Goal: Check status: Check status

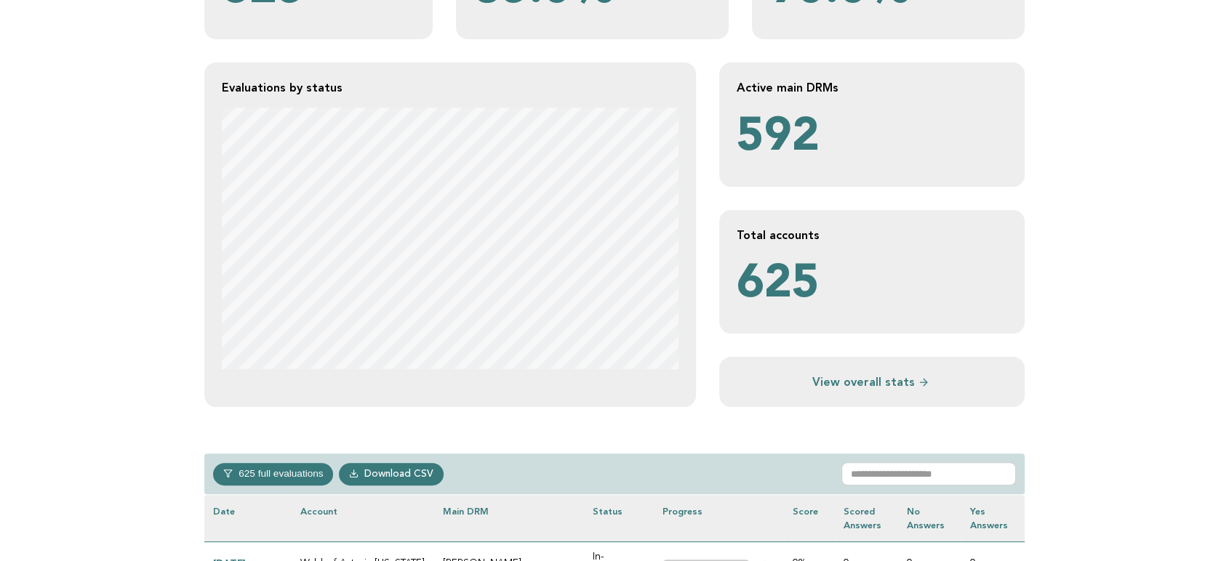
scroll to position [242, 0]
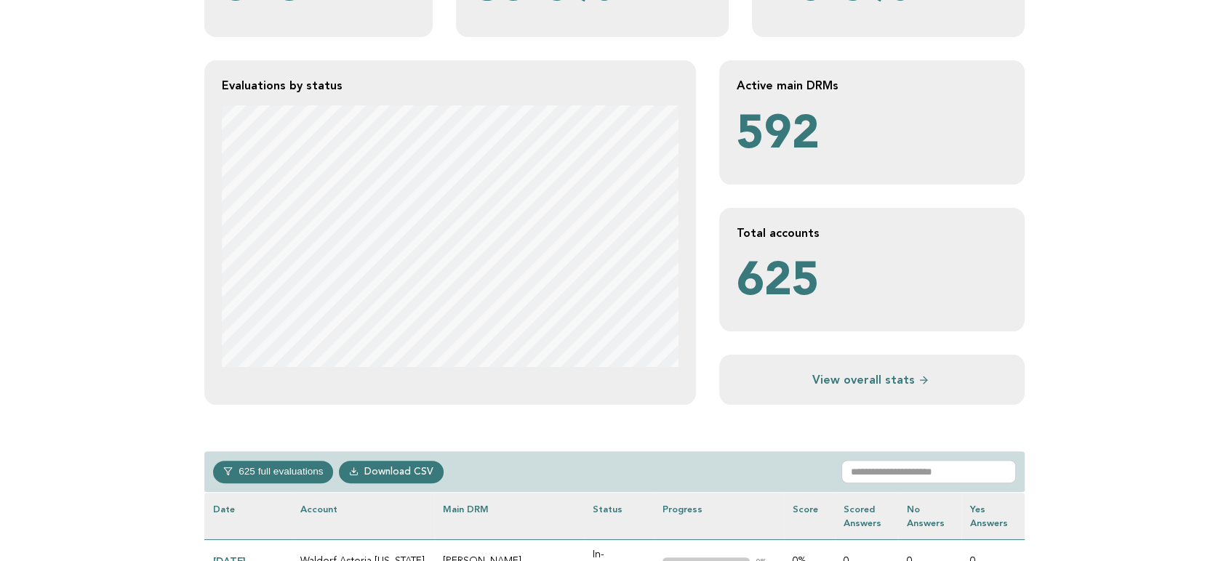
click at [966, 458] on div "625 full evaluations In-progress 251 In-review 21 Completed 53 Verified 300 Dow…" at bounding box center [614, 472] width 820 height 41
click at [963, 465] on input "text" at bounding box center [928, 471] width 175 height 23
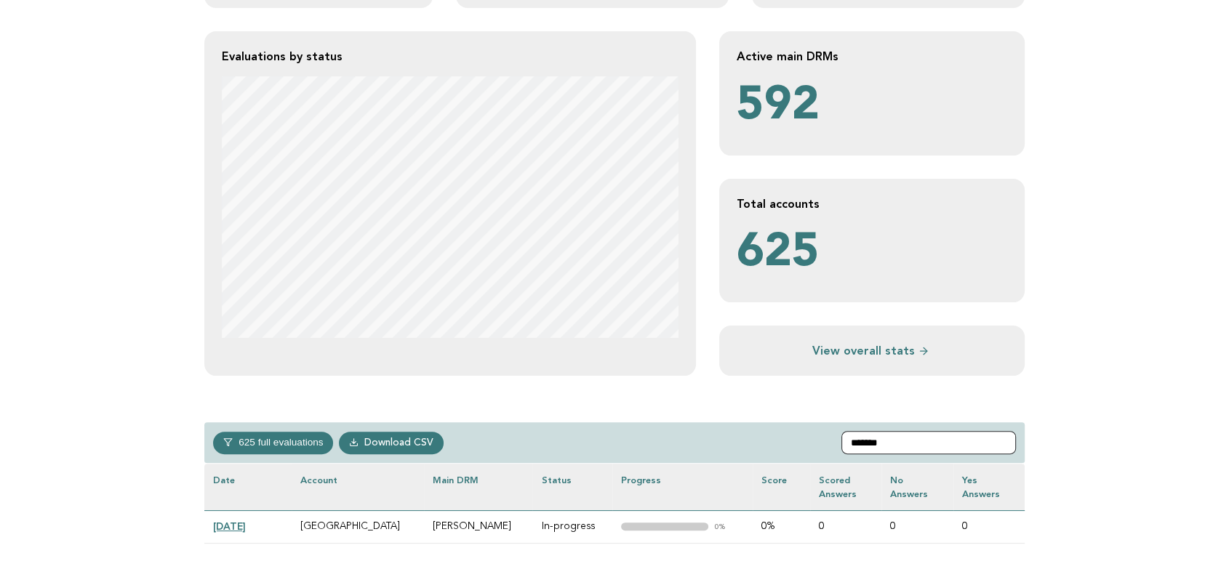
scroll to position [323, 0]
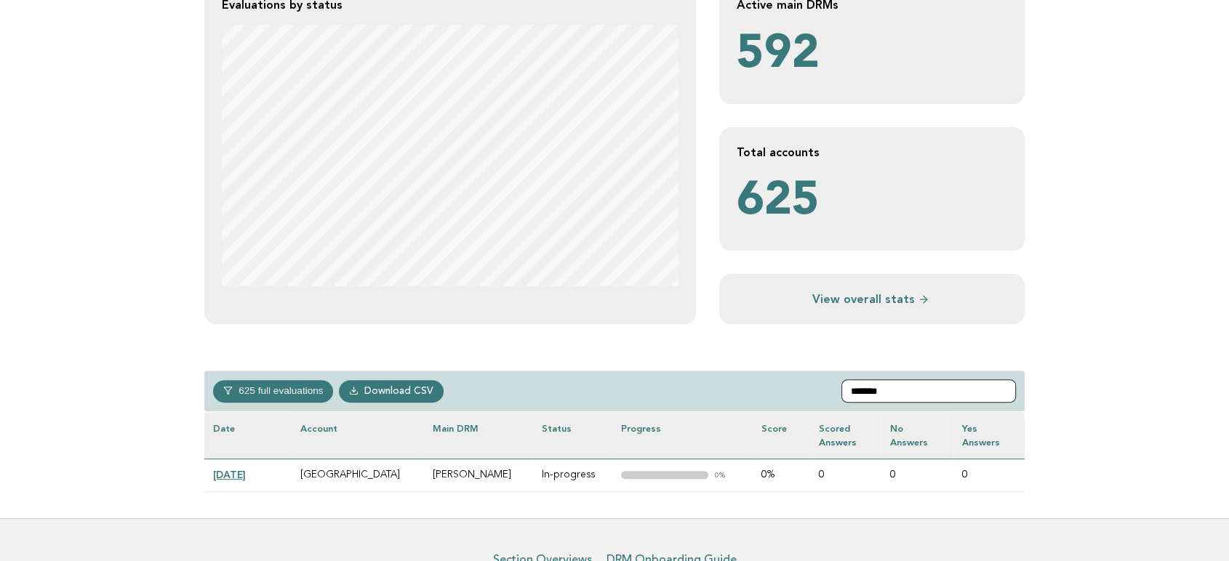
type input "*******"
click at [237, 468] on td "2024-12-11" at bounding box center [247, 475] width 87 height 33
click at [246, 471] on link "2024-12-11" at bounding box center [229, 475] width 33 height 12
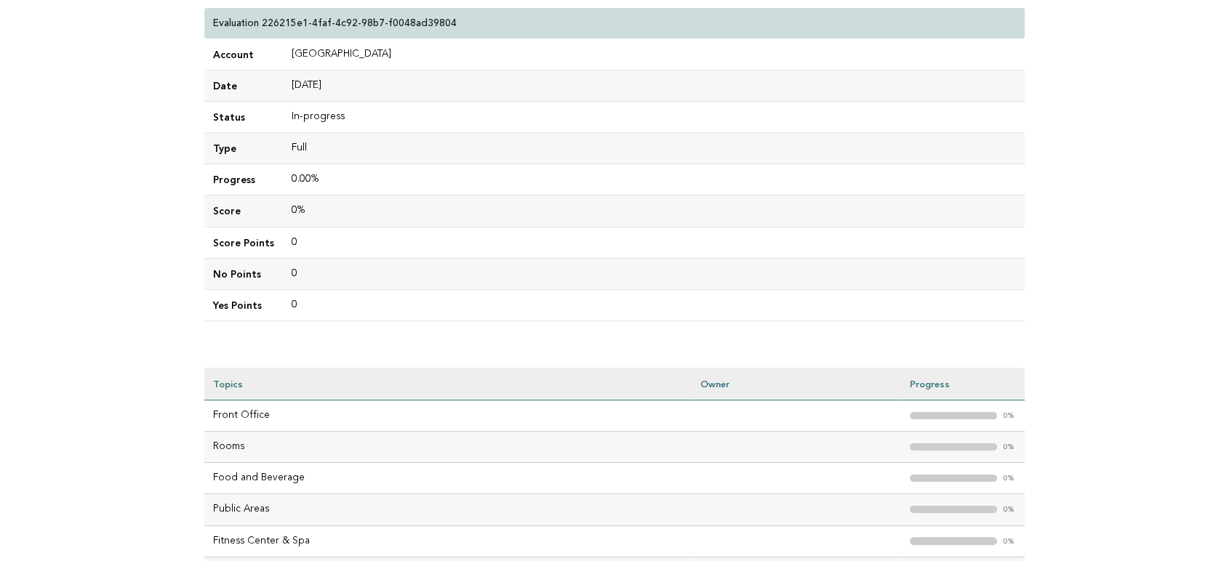
scroll to position [242, 0]
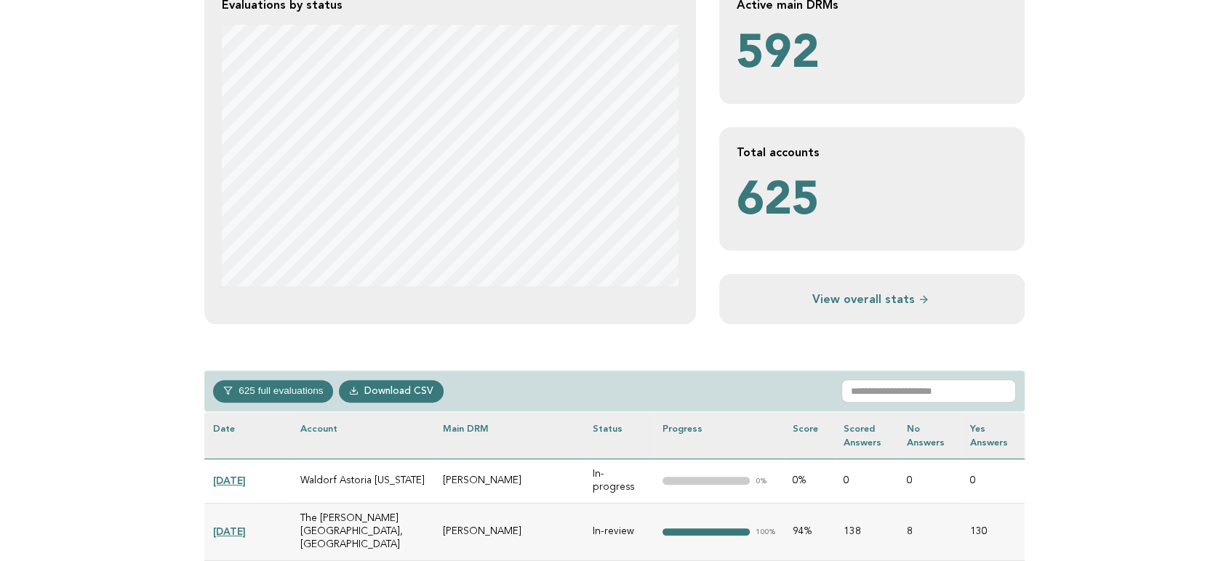
scroll to position [323, 0]
click at [940, 388] on input "text" at bounding box center [928, 391] width 175 height 23
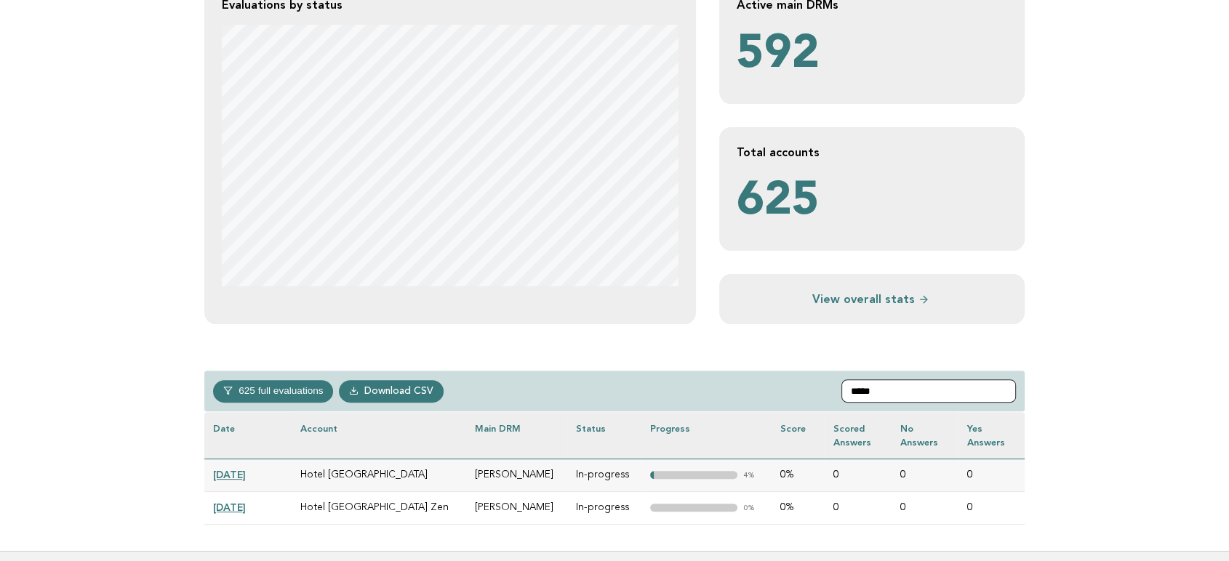
type input "*****"
click at [239, 477] on link "2024-12-17" at bounding box center [229, 475] width 33 height 12
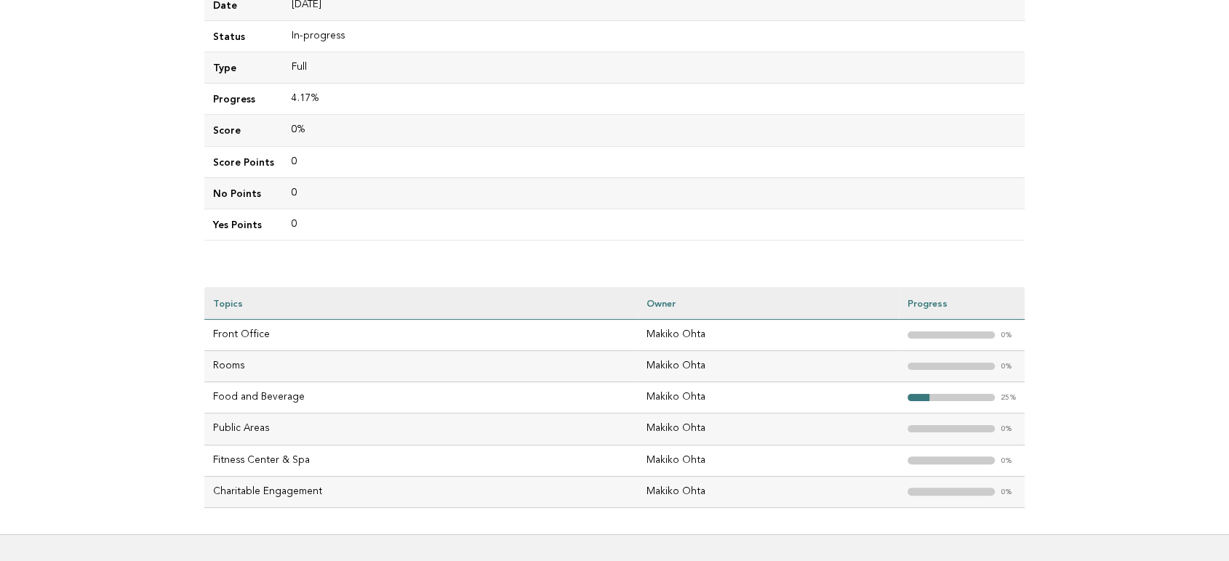
scroll to position [161, 0]
